Goal: Task Accomplishment & Management: Manage account settings

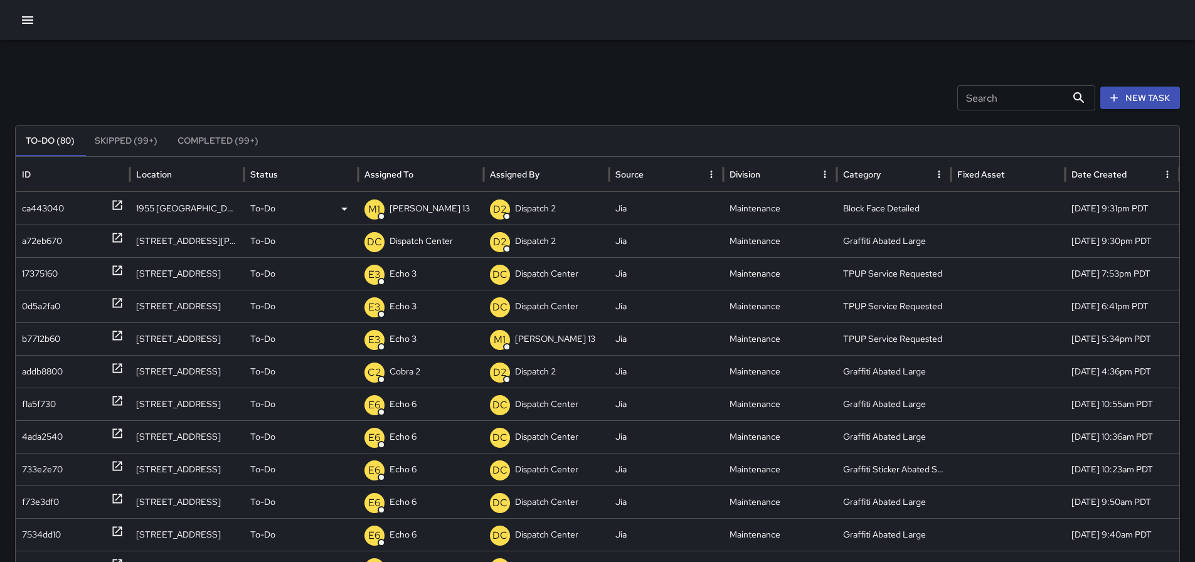
click at [416, 202] on p "[PERSON_NAME] 13" at bounding box center [430, 209] width 80 height 32
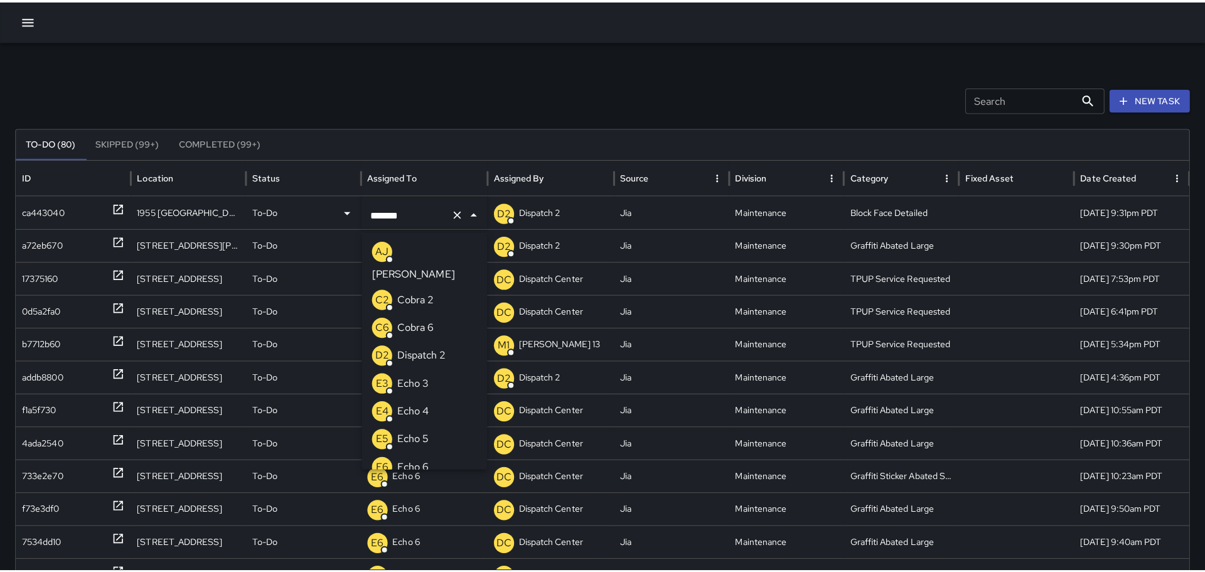
scroll to position [201, 0]
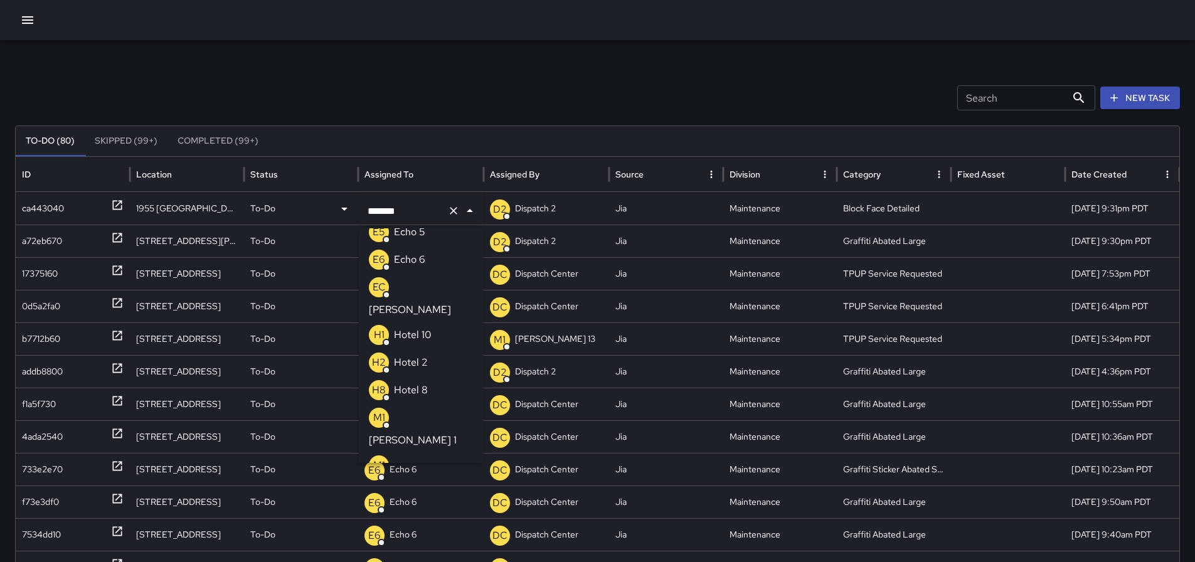
click at [447, 213] on icon "Clear" at bounding box center [453, 211] width 13 height 13
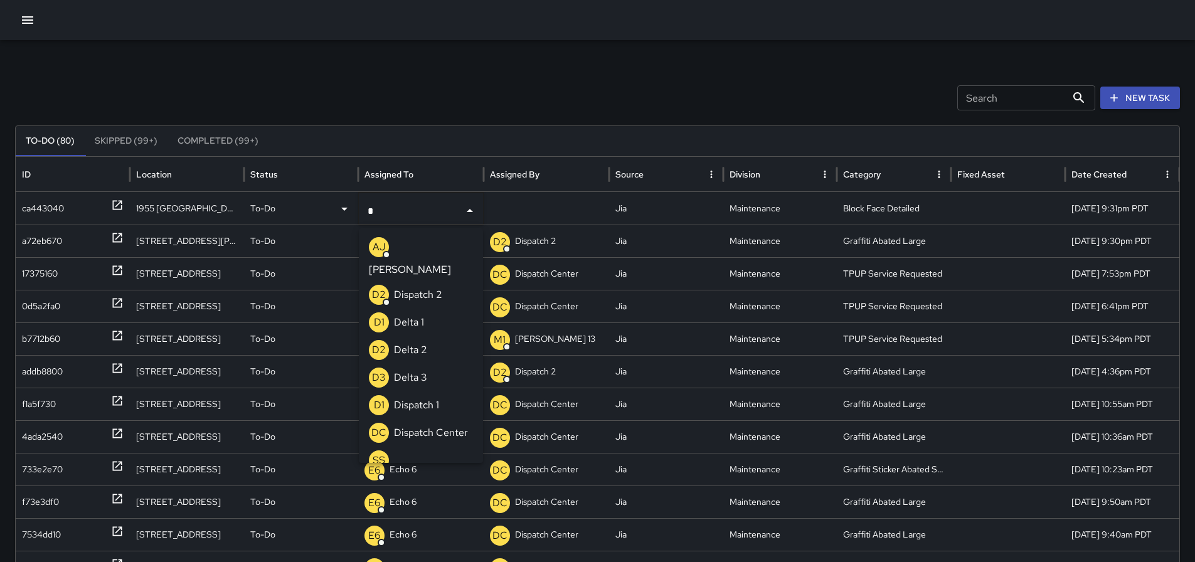
type input "**"
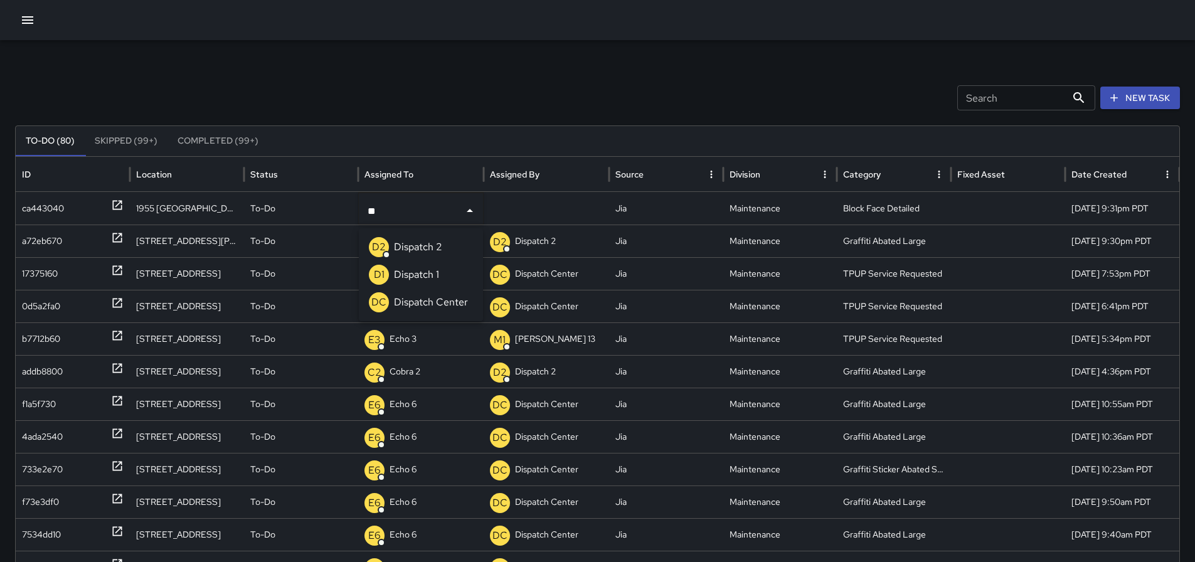
click at [439, 293] on div "DC Dispatch Center" at bounding box center [418, 302] width 99 height 20
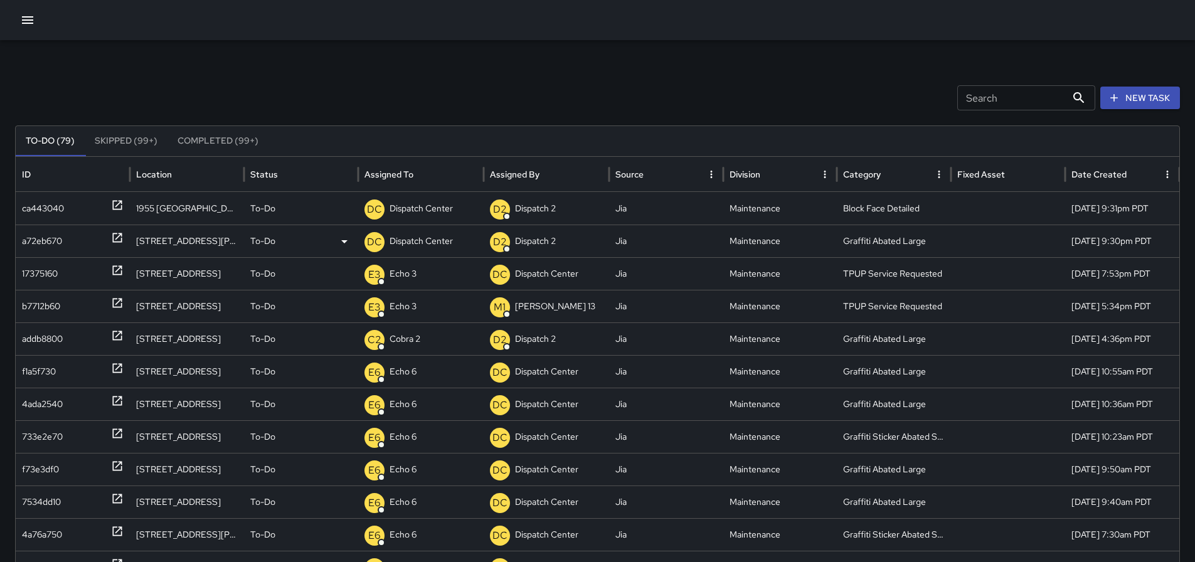
click at [119, 235] on icon at bounding box center [117, 238] width 13 height 13
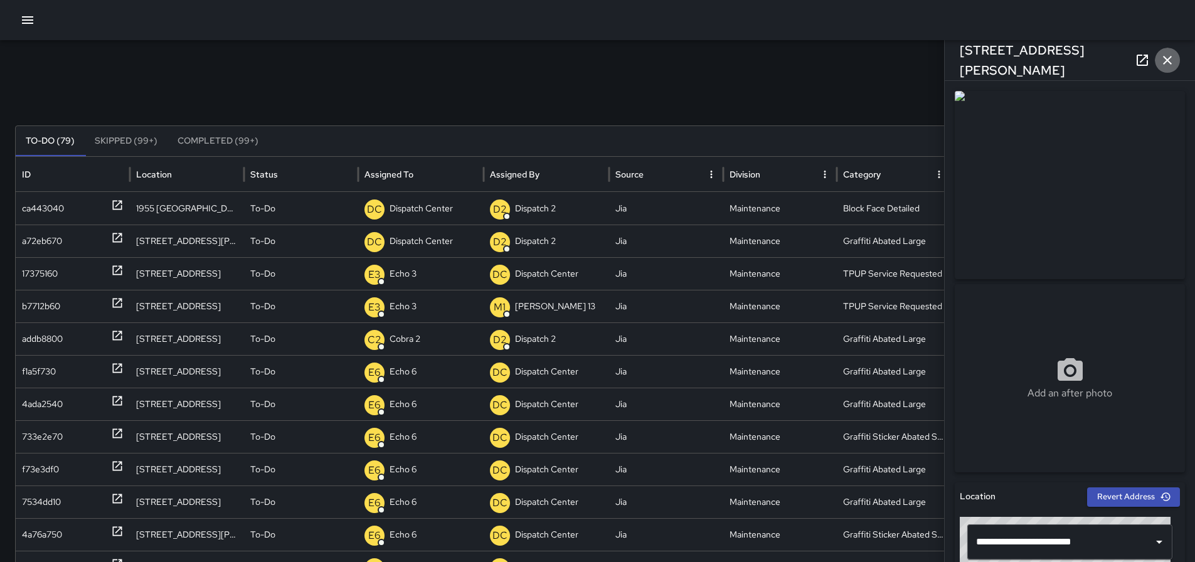
click at [1165, 56] on icon "button" at bounding box center [1167, 60] width 9 height 9
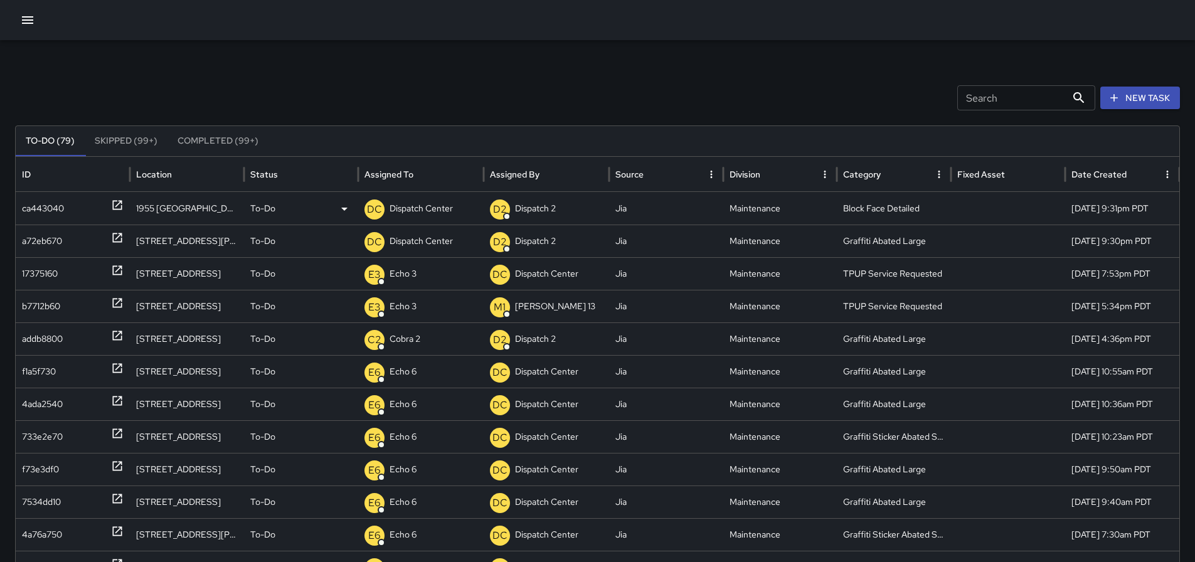
click at [116, 206] on icon at bounding box center [116, 205] width 9 height 9
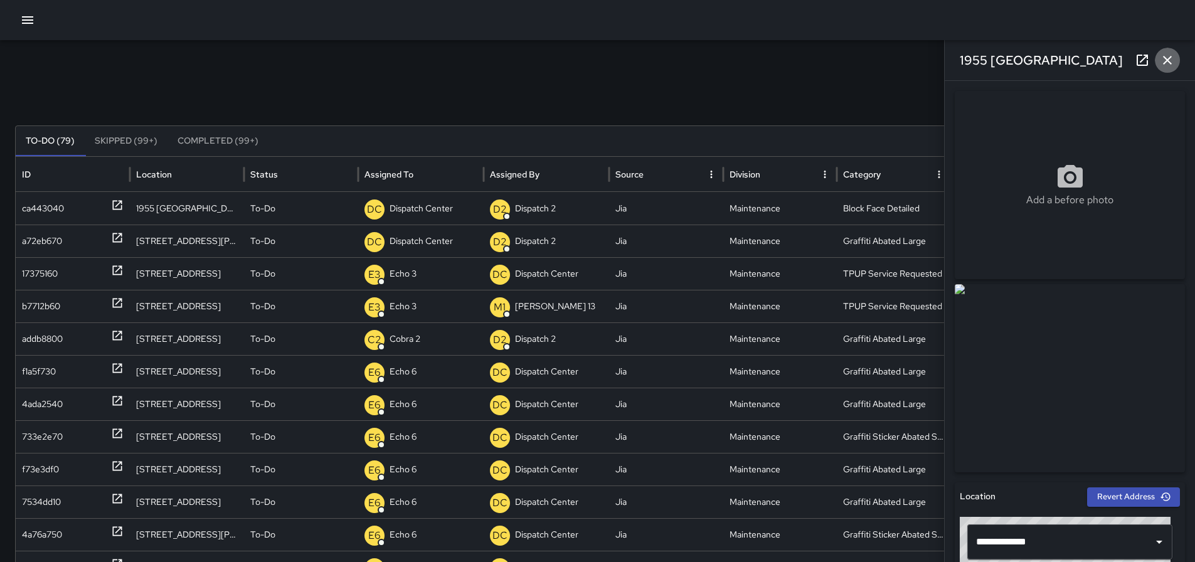
click at [1172, 56] on icon "button" at bounding box center [1167, 60] width 15 height 15
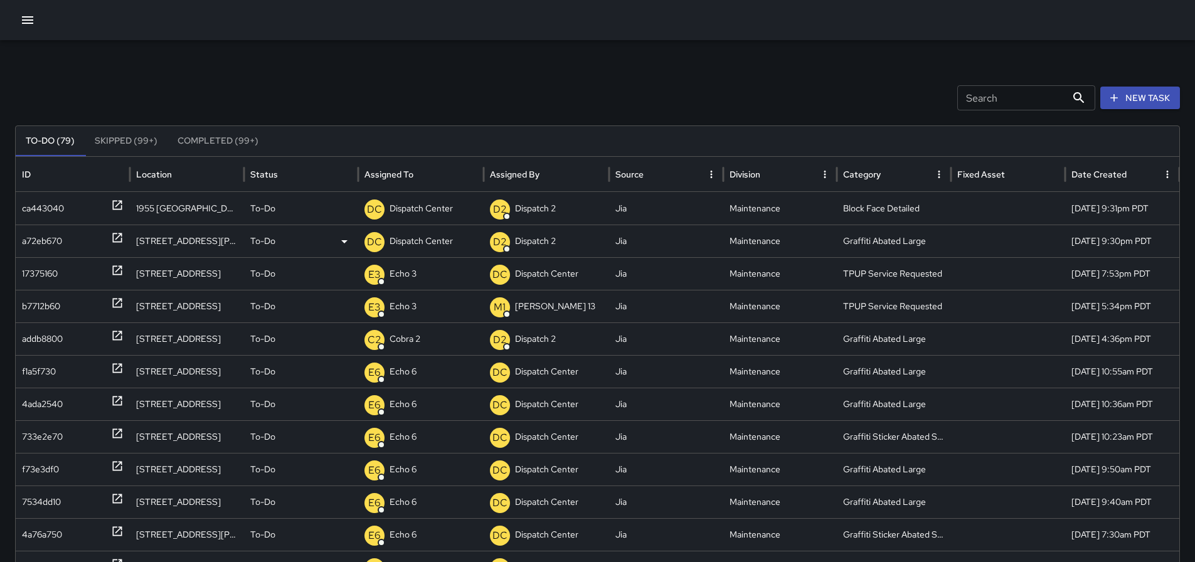
click at [119, 234] on icon at bounding box center [116, 237] width 9 height 9
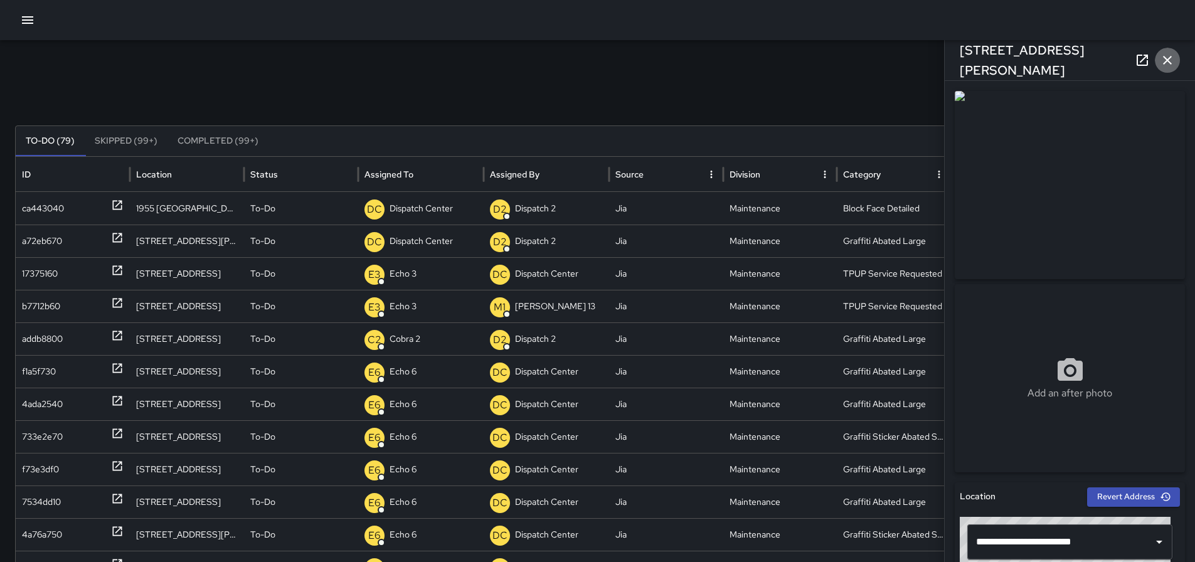
click at [1163, 54] on icon "button" at bounding box center [1167, 60] width 15 height 15
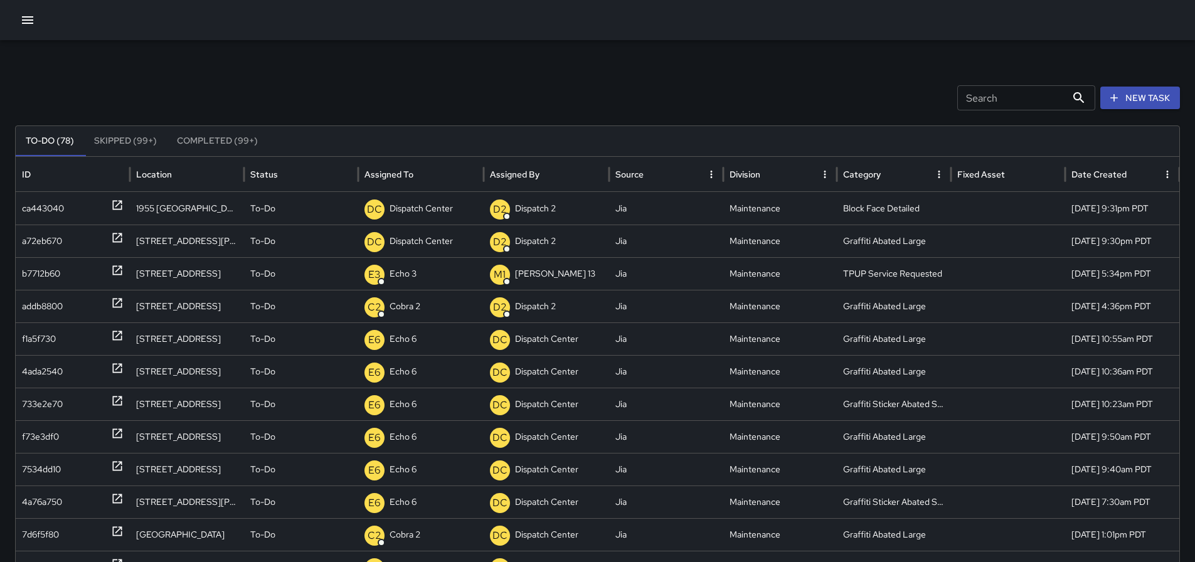
click at [32, 16] on icon "button" at bounding box center [27, 20] width 15 height 15
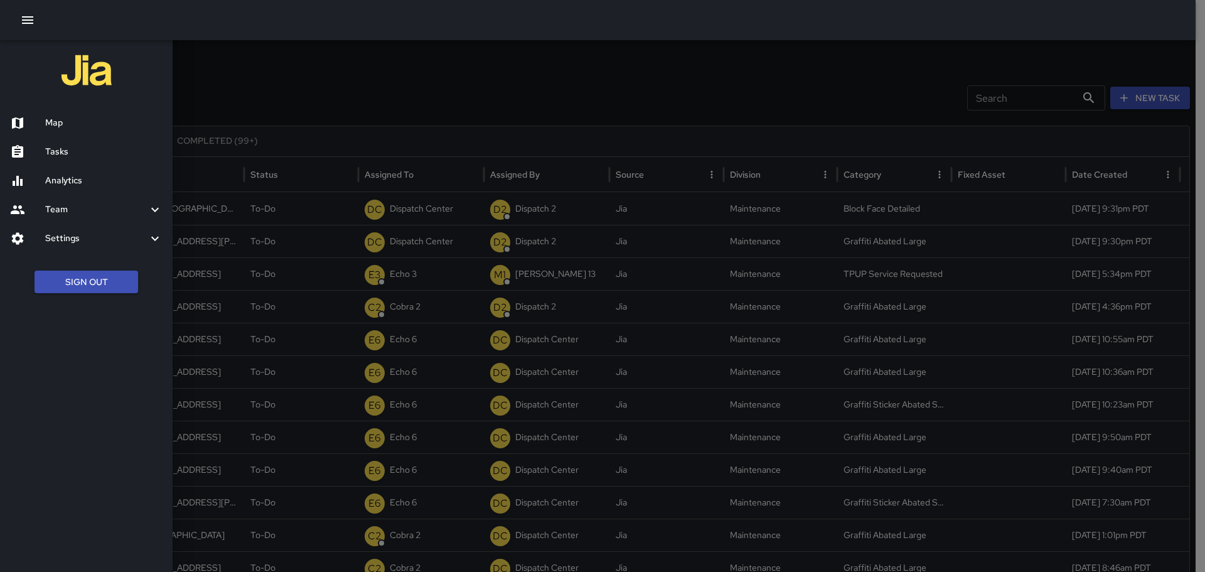
click at [139, 284] on ul "Sign Out" at bounding box center [86, 282] width 173 height 48
click at [135, 282] on button "Sign Out" at bounding box center [87, 281] width 104 height 23
